Goal: Transaction & Acquisition: Purchase product/service

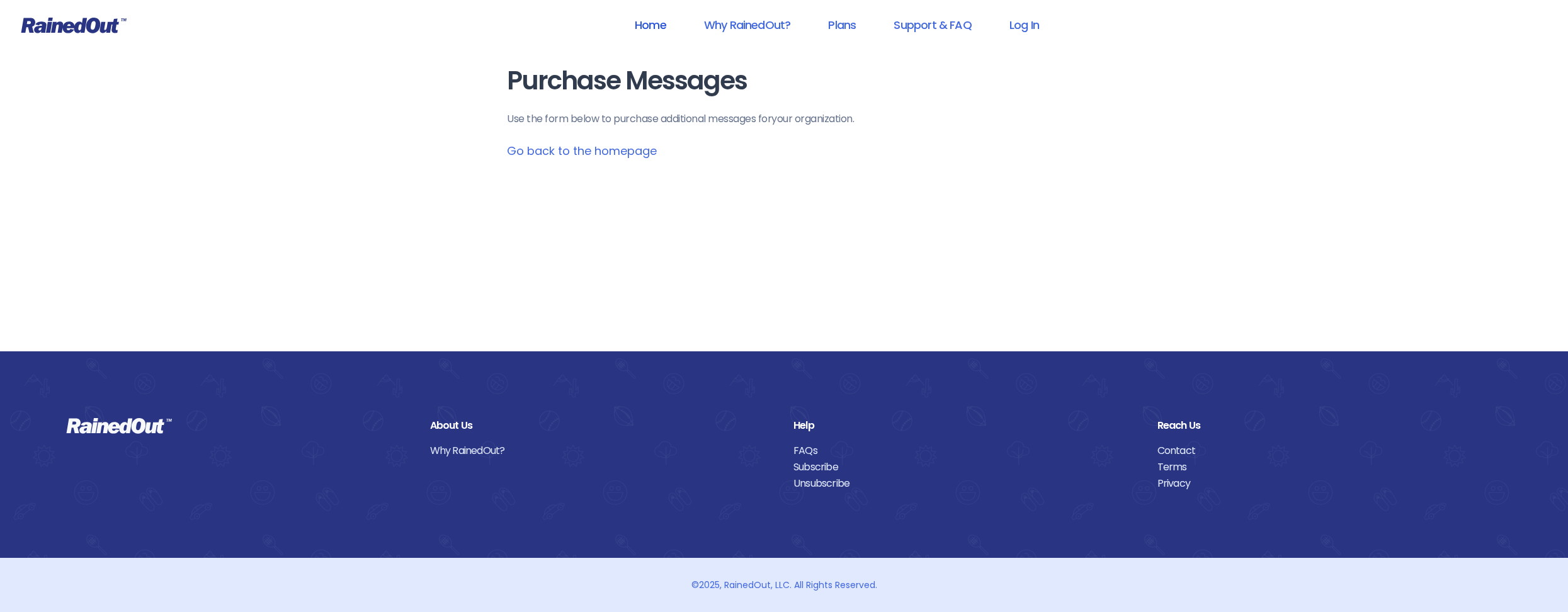
click at [645, 30] on link "Home" at bounding box center [650, 25] width 64 height 28
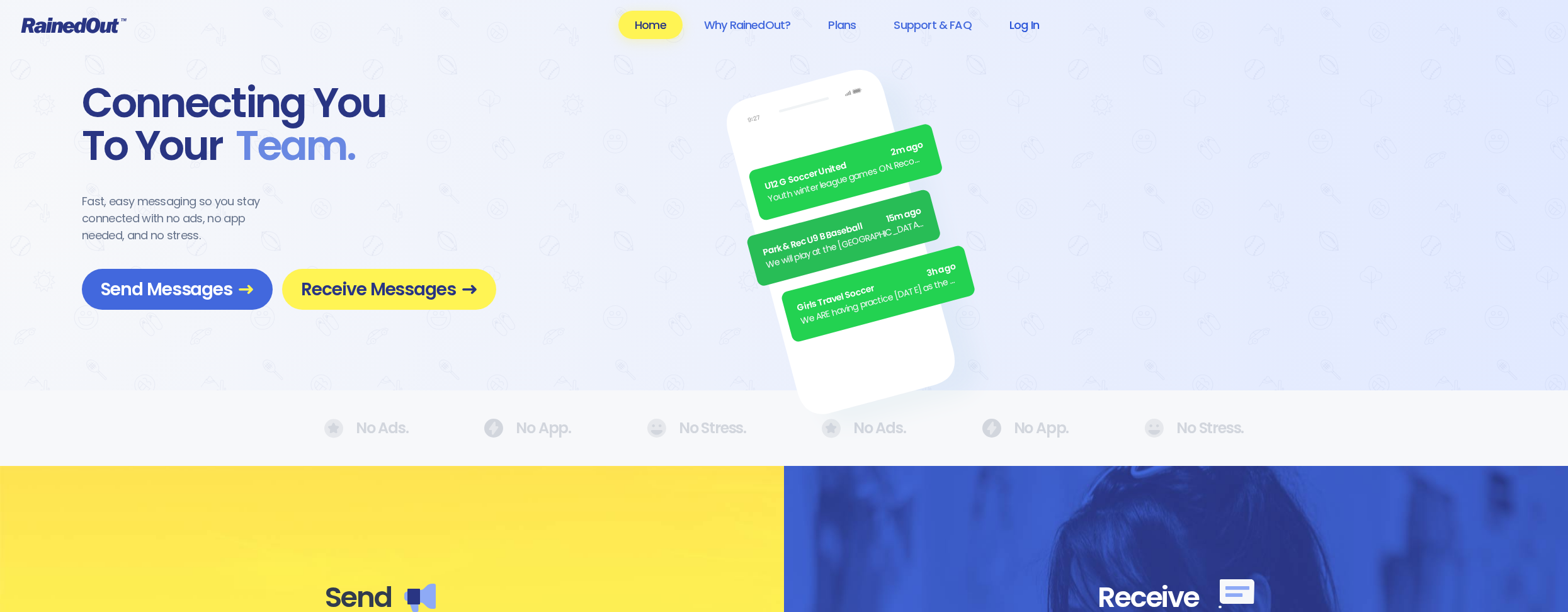
click at [1018, 24] on link "Log In" at bounding box center [1024, 25] width 63 height 28
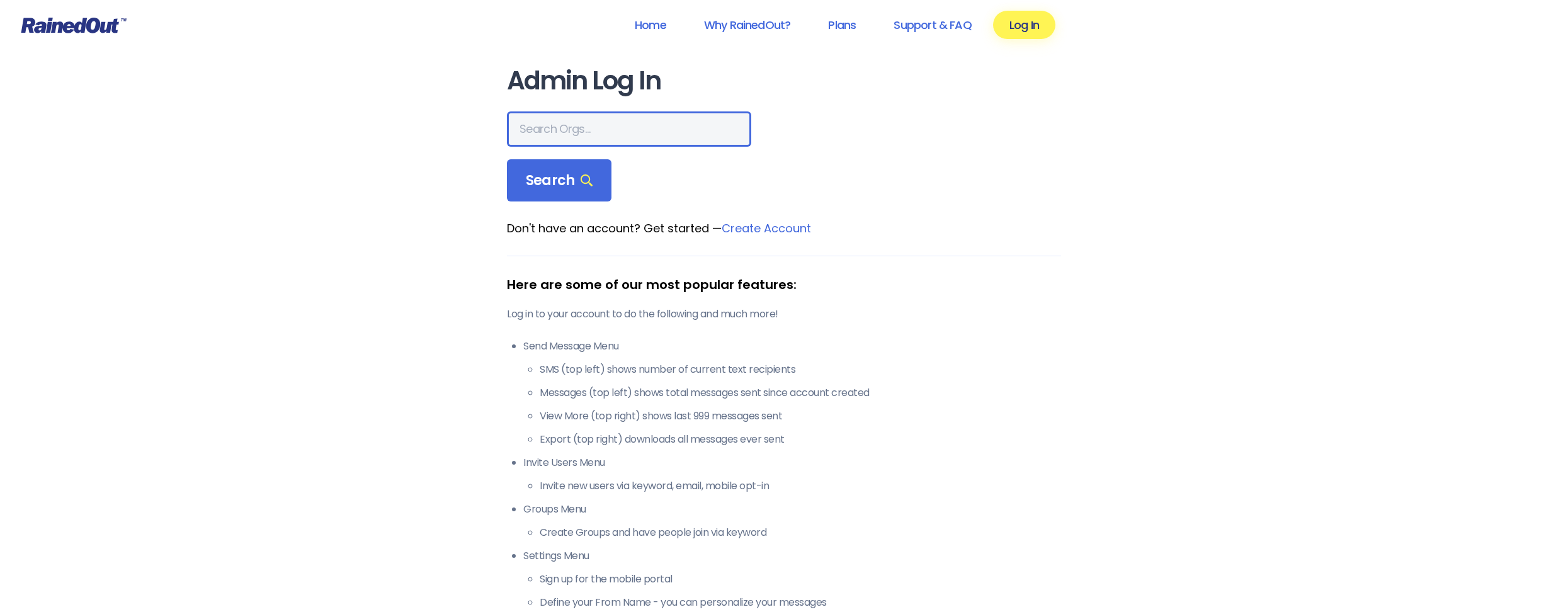
click at [565, 136] on input "text" at bounding box center [628, 129] width 244 height 35
type input "[GEOGRAPHIC_DATA]"
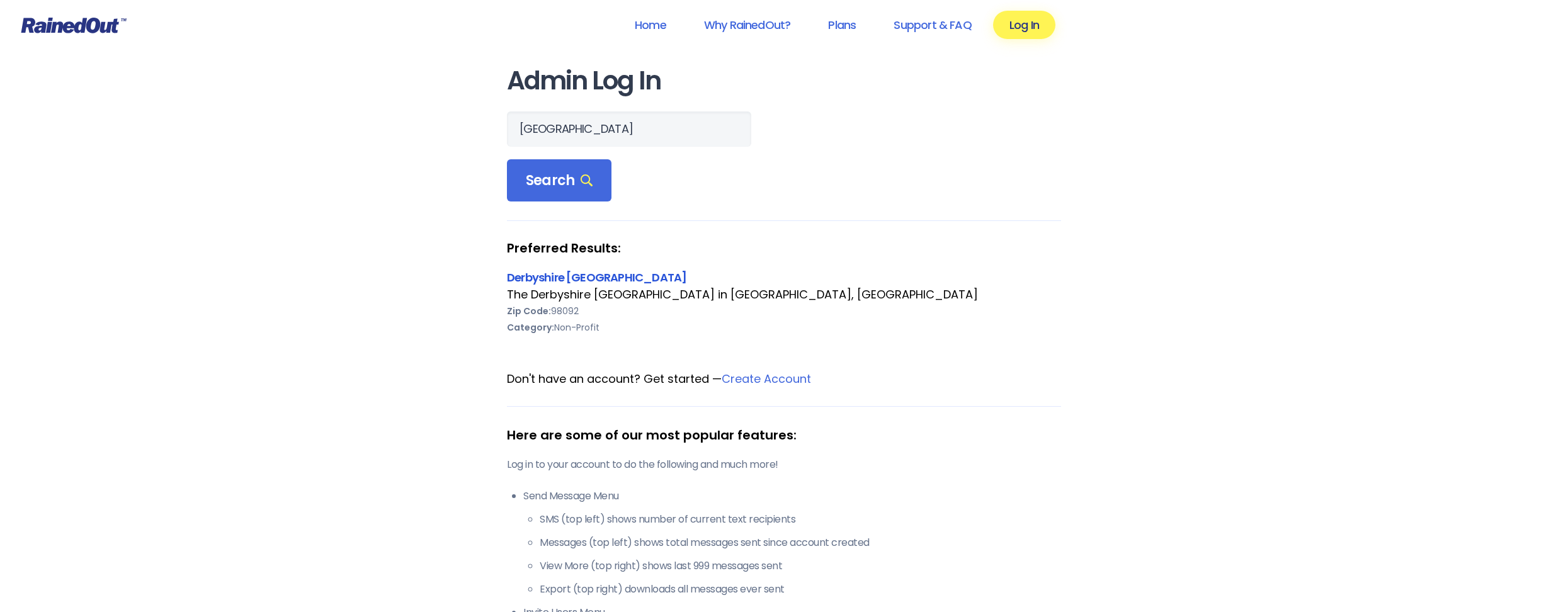
click at [654, 282] on link "Derbyshire [GEOGRAPHIC_DATA]" at bounding box center [596, 277] width 179 height 15
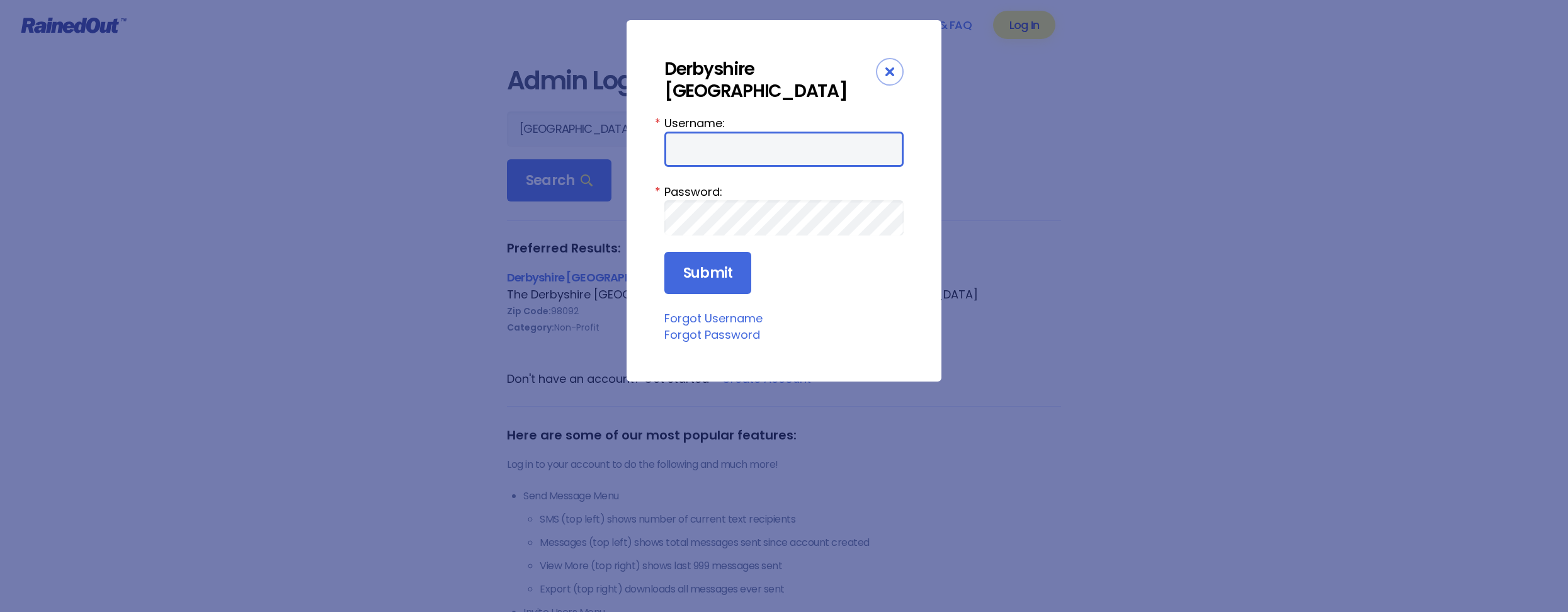
click at [721, 148] on input "Username:" at bounding box center [784, 149] width 239 height 35
type input "WaterAdmin"
click at [723, 272] on input "Submit" at bounding box center [708, 274] width 87 height 43
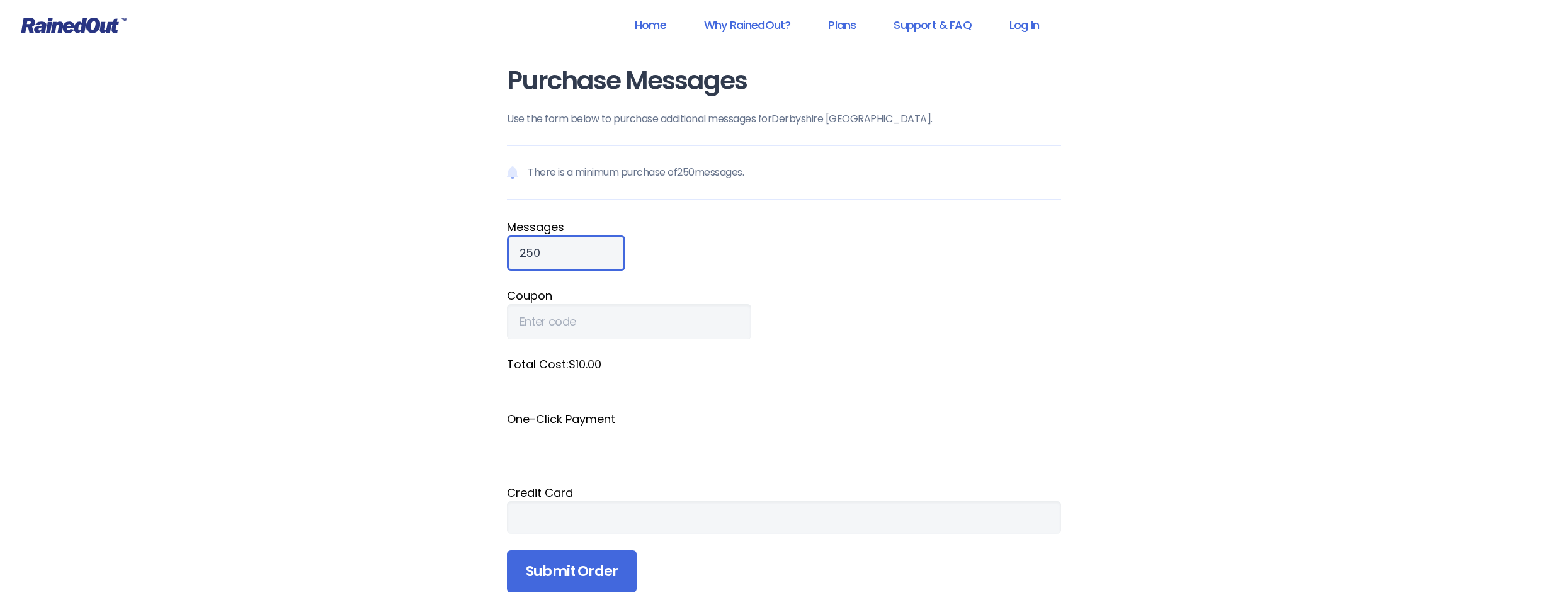
drag, startPoint x: 552, startPoint y: 256, endPoint x: 516, endPoint y: 254, distance: 36.1
click at [516, 254] on input "250" at bounding box center [566, 253] width 119 height 35
type input "1000"
click at [895, 330] on fieldset "Coupon" at bounding box center [783, 313] width 554 height 52
click at [1070, 564] on div "Purchase Messages Use the form below to purchase additional messages for Derbys…" at bounding box center [784, 347] width 605 height 695
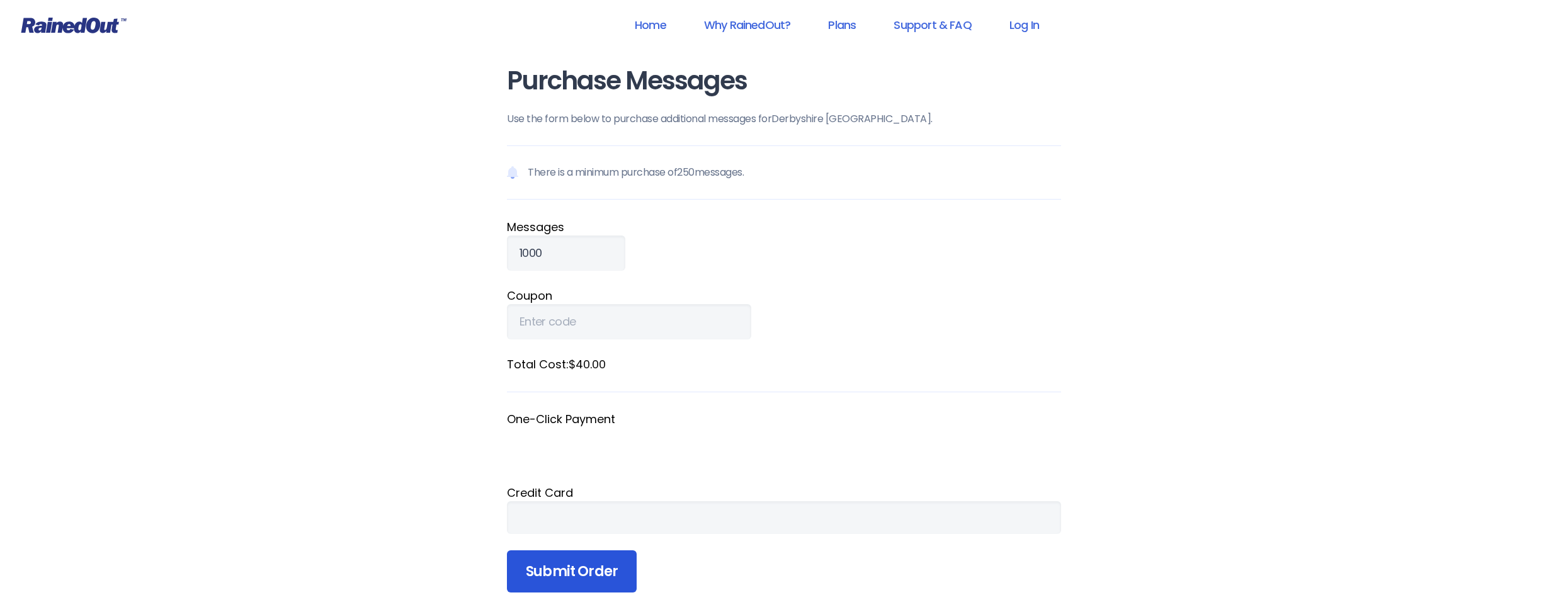
click at [586, 568] on input "Submit Order" at bounding box center [572, 571] width 130 height 43
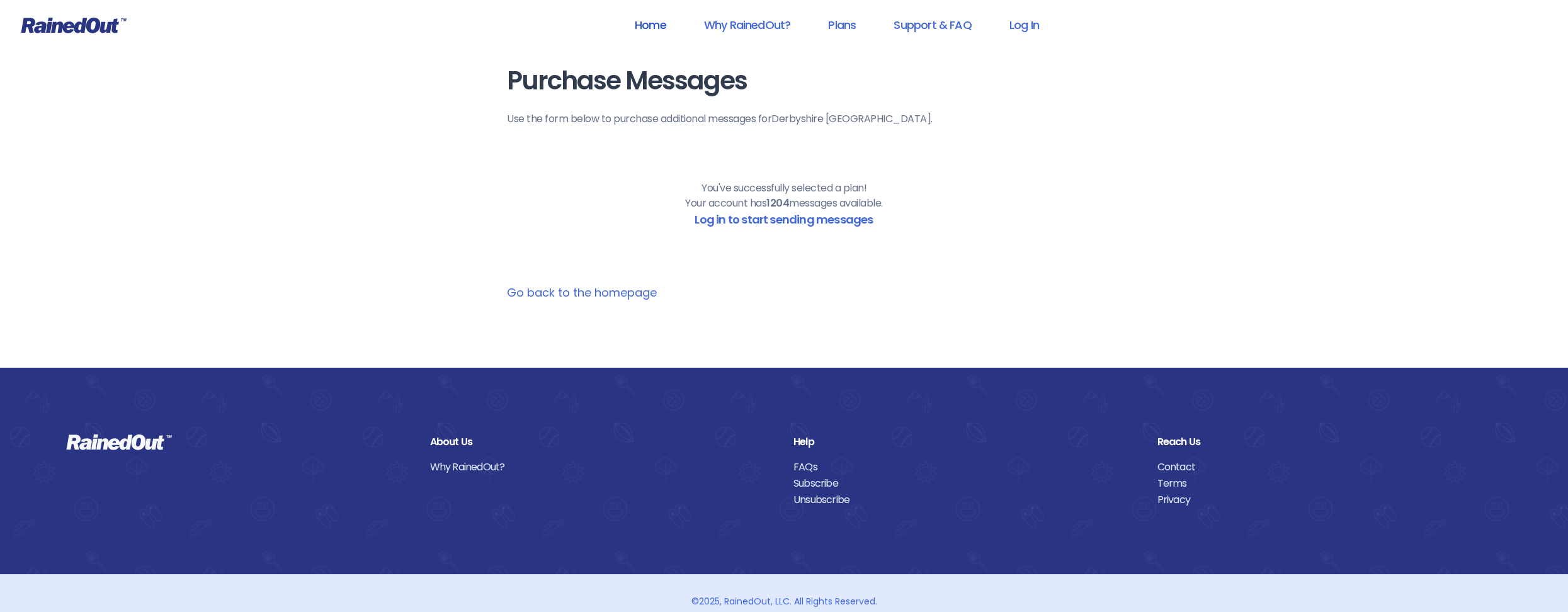
click at [648, 24] on link "Home" at bounding box center [650, 25] width 64 height 28
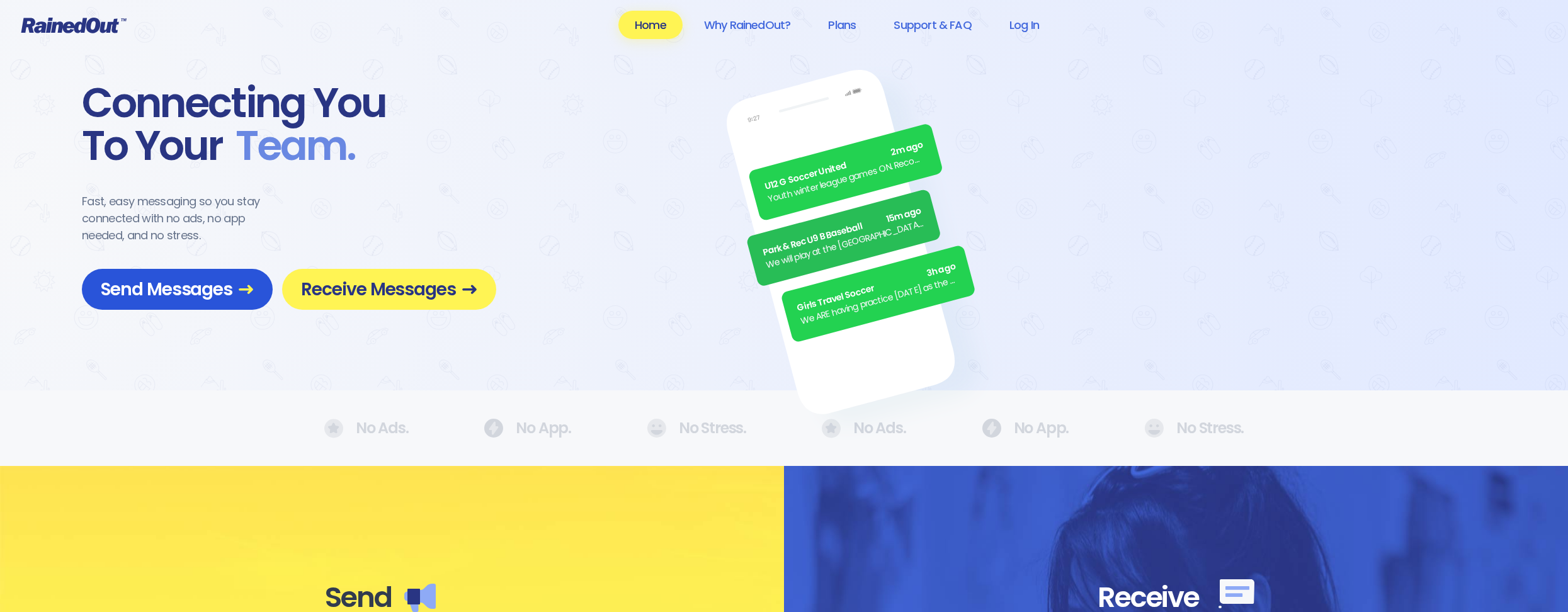
drag, startPoint x: 233, startPoint y: 298, endPoint x: 226, endPoint y: 296, distance: 7.3
click at [232, 297] on span "Send Messages" at bounding box center [177, 289] width 153 height 22
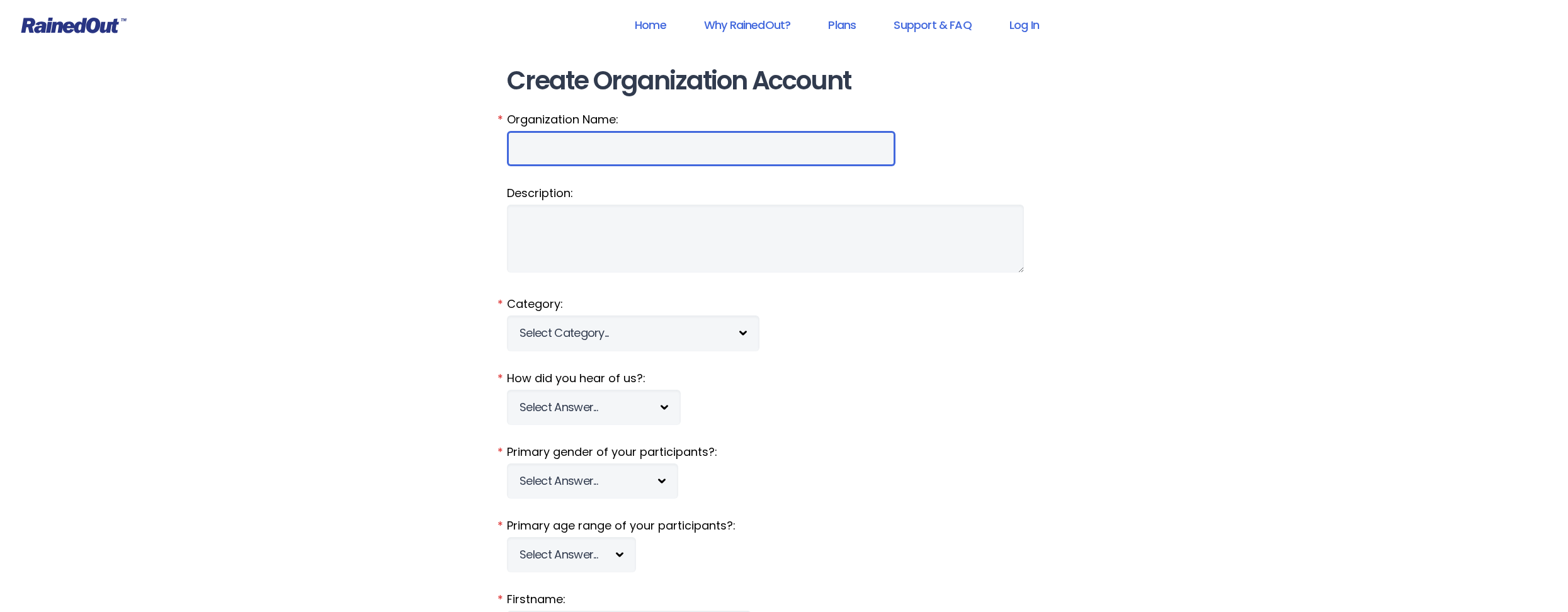
click at [670, 147] on input "Organization Name:" at bounding box center [701, 149] width 389 height 35
click at [1013, 142] on fieldset "Organization Name: *" at bounding box center [783, 139] width 554 height 55
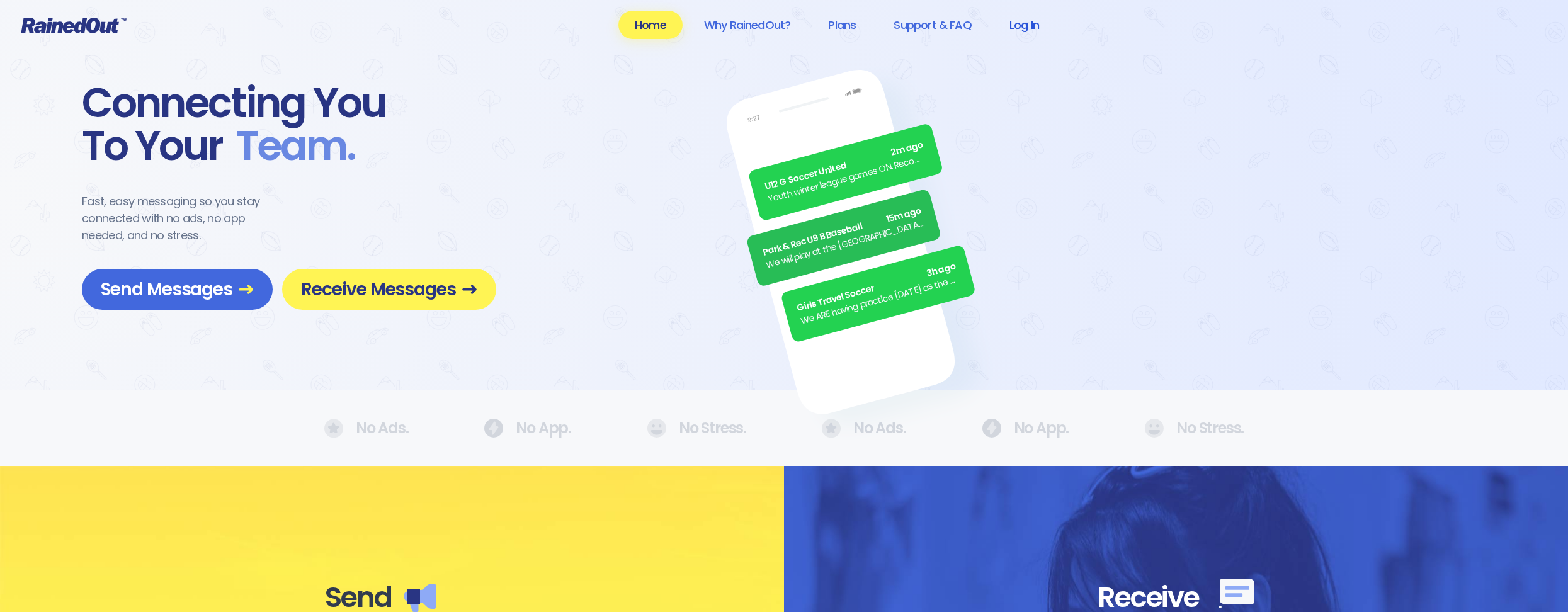
click at [1023, 24] on link "Log In" at bounding box center [1024, 25] width 63 height 28
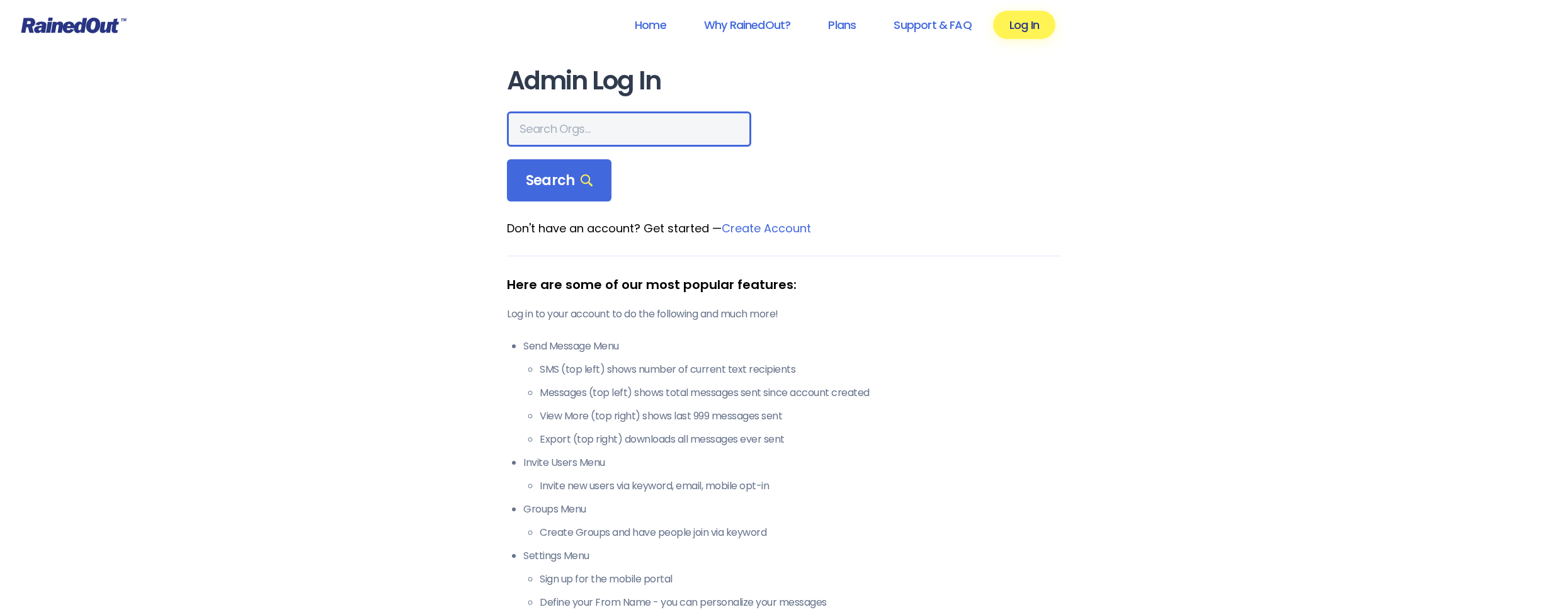
click at [583, 129] on input "text" at bounding box center [628, 129] width 244 height 35
type input "[GEOGRAPHIC_DATA]"
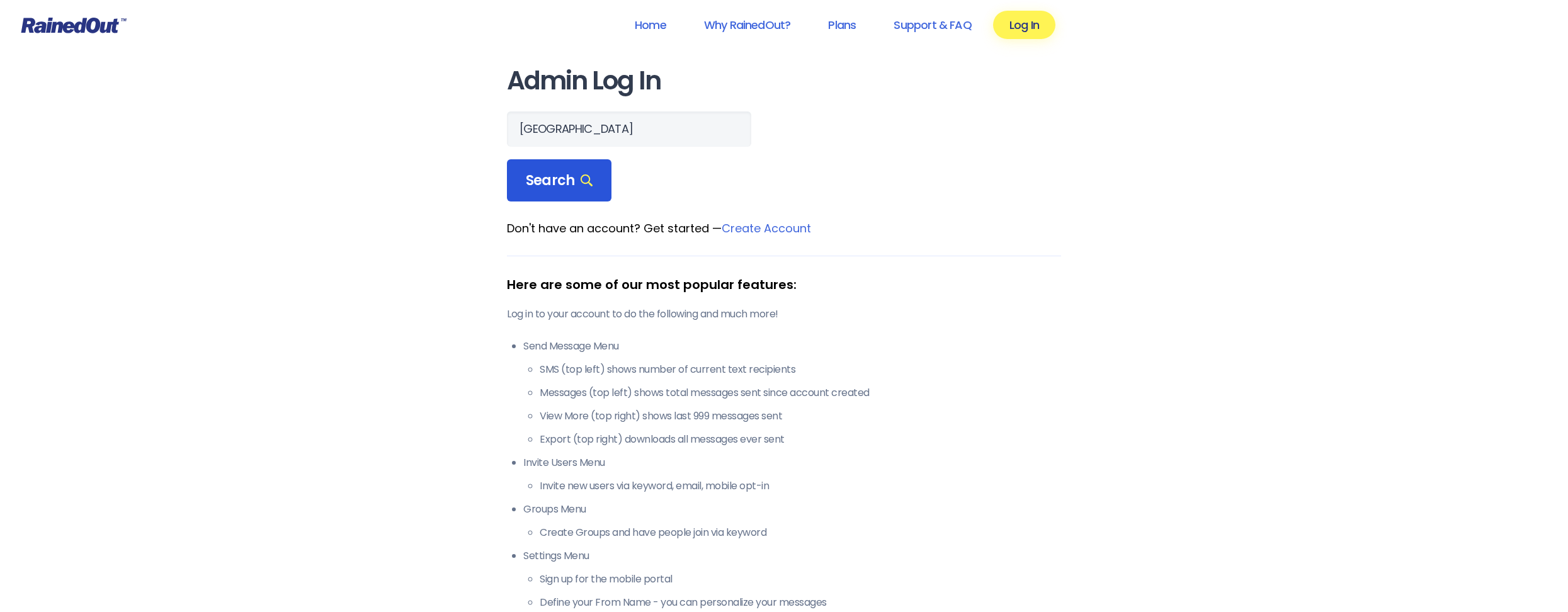
click at [568, 178] on span "Search" at bounding box center [559, 181] width 66 height 18
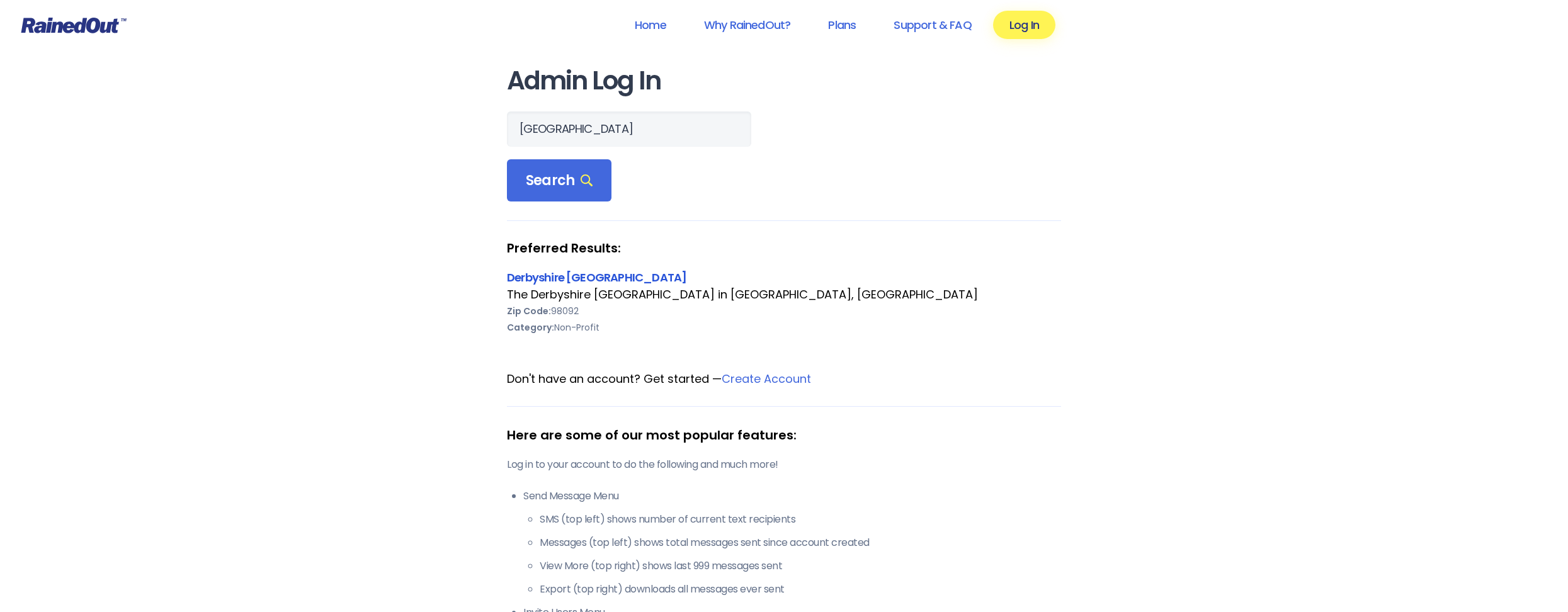
click at [614, 277] on link "Derbyshire [GEOGRAPHIC_DATA]" at bounding box center [596, 277] width 179 height 15
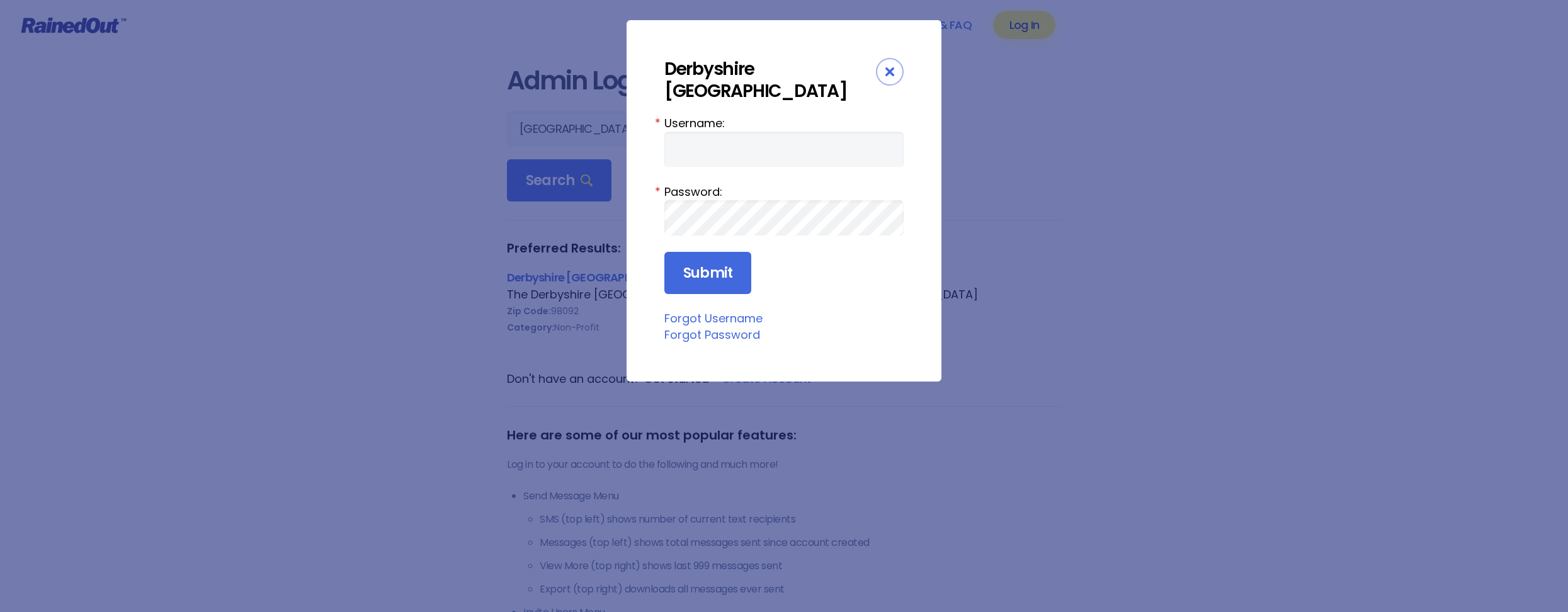
click at [665, 344] on nordpass-portal at bounding box center [665, 344] width 0 height 0
type input "WaterAdmin"
click at [699, 277] on input "Submit" at bounding box center [708, 274] width 87 height 43
